Goal: Information Seeking & Learning: Learn about a topic

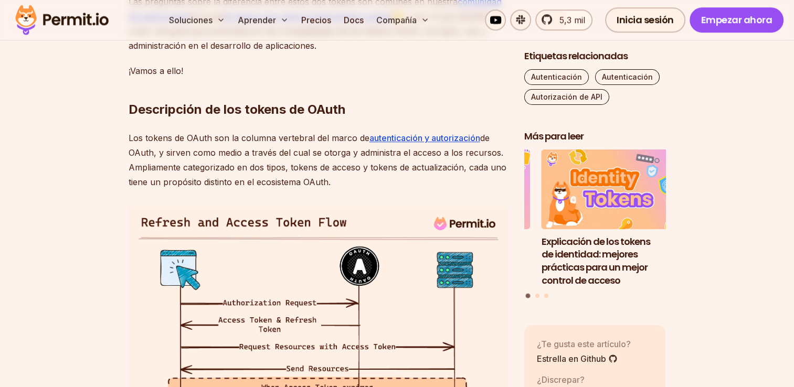
scroll to position [787, 0]
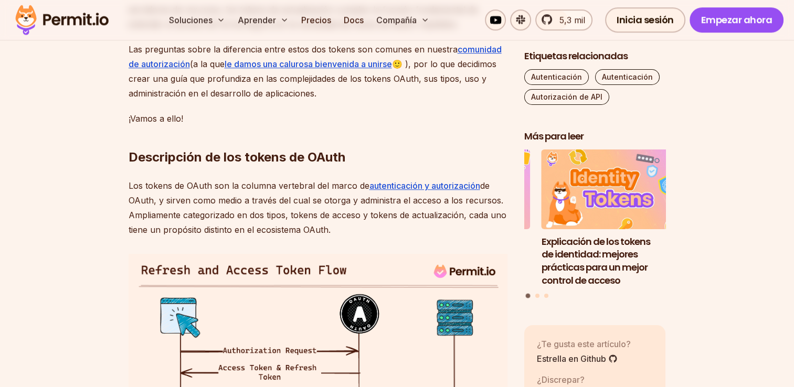
click at [326, 157] on strong "Descripción de los tokens de OAuth" at bounding box center [237, 157] width 217 height 15
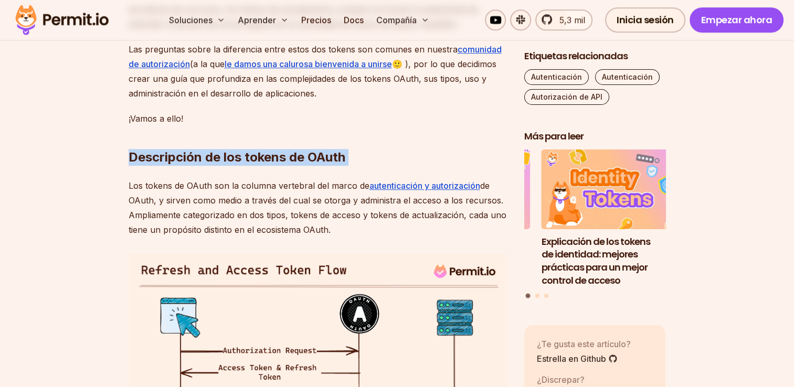
click at [326, 157] on strong "Descripción de los tokens de OAuth" at bounding box center [237, 157] width 217 height 15
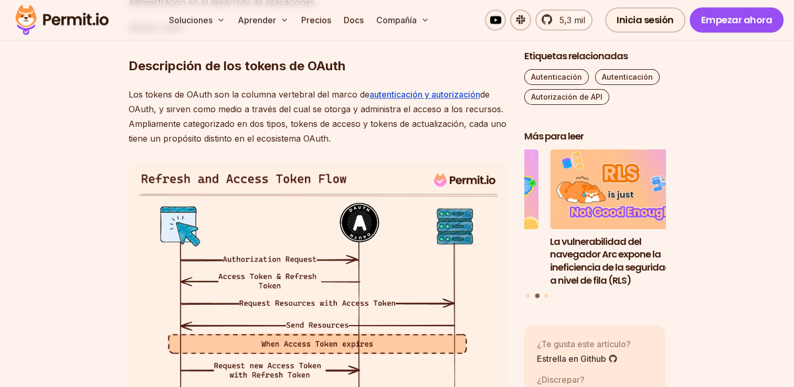
scroll to position [892, 0]
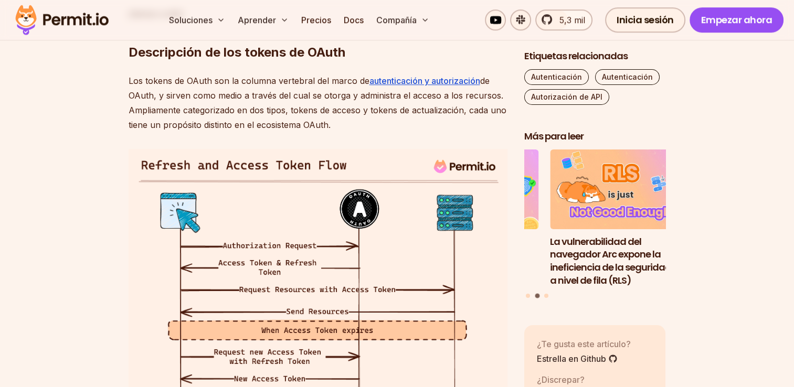
click at [290, 98] on p "Los tokens de OAuth son la columna vertebral del marco de autenticación y autor…" at bounding box center [318, 102] width 379 height 59
click at [417, 102] on p "Los tokens de OAuth son la columna vertebral del marco de autenticación y autor…" at bounding box center [318, 102] width 379 height 59
click at [448, 100] on p "Los tokens de OAuth son la columna vertebral del marco de autenticación y autor…" at bounding box center [318, 102] width 379 height 59
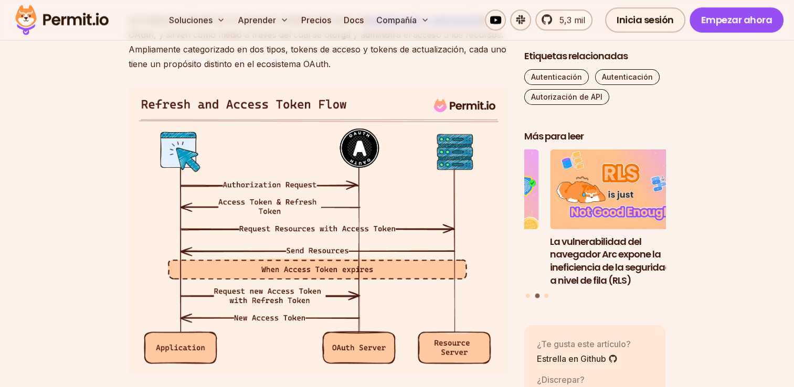
scroll to position [945, 0]
